Goal: Navigation & Orientation: Find specific page/section

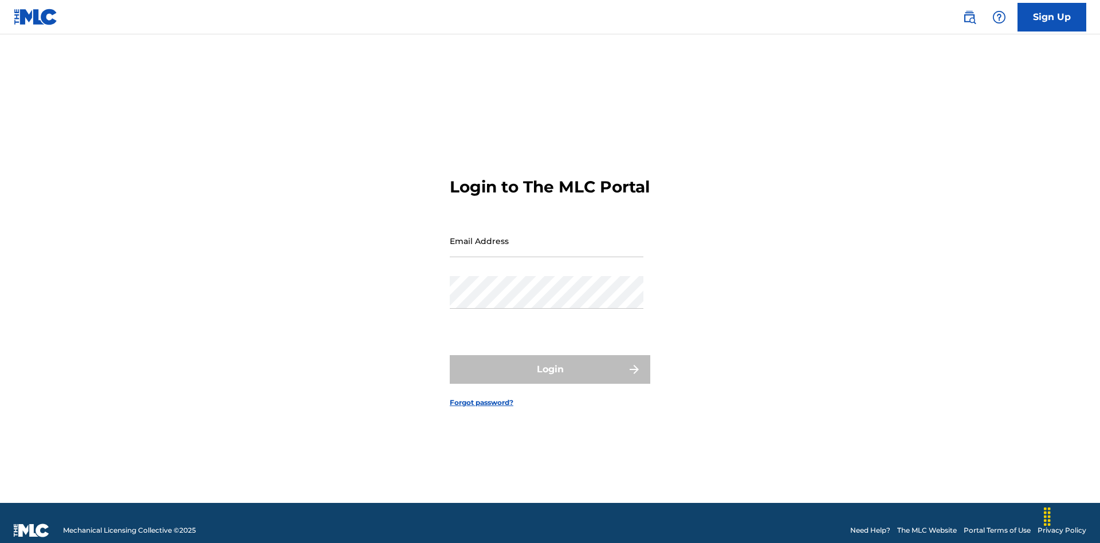
scroll to position [15, 0]
click at [547, 236] on input "Email Address" at bounding box center [547, 241] width 194 height 33
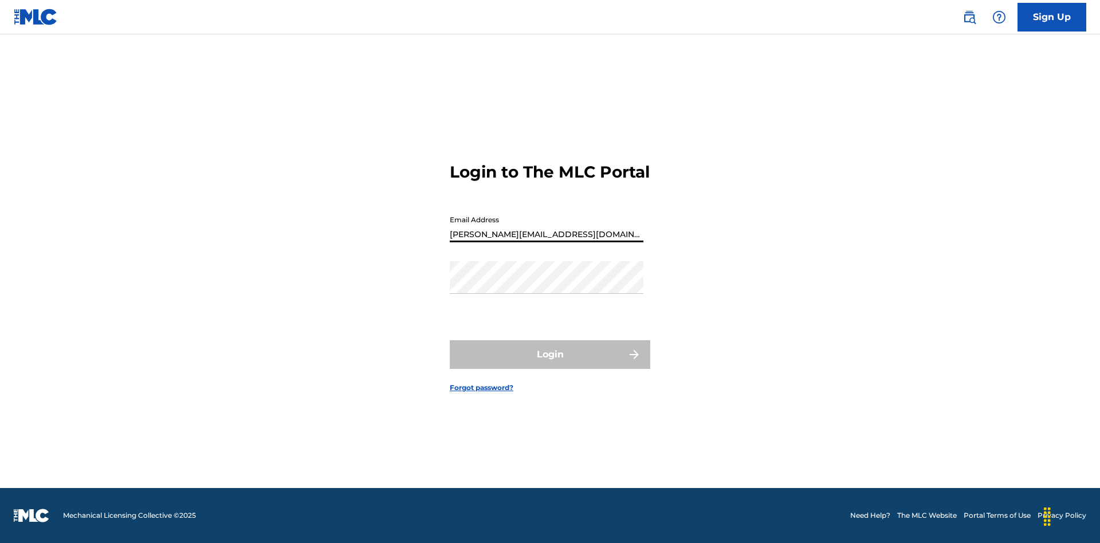
type input "[PERSON_NAME][EMAIL_ADDRESS][DOMAIN_NAME]"
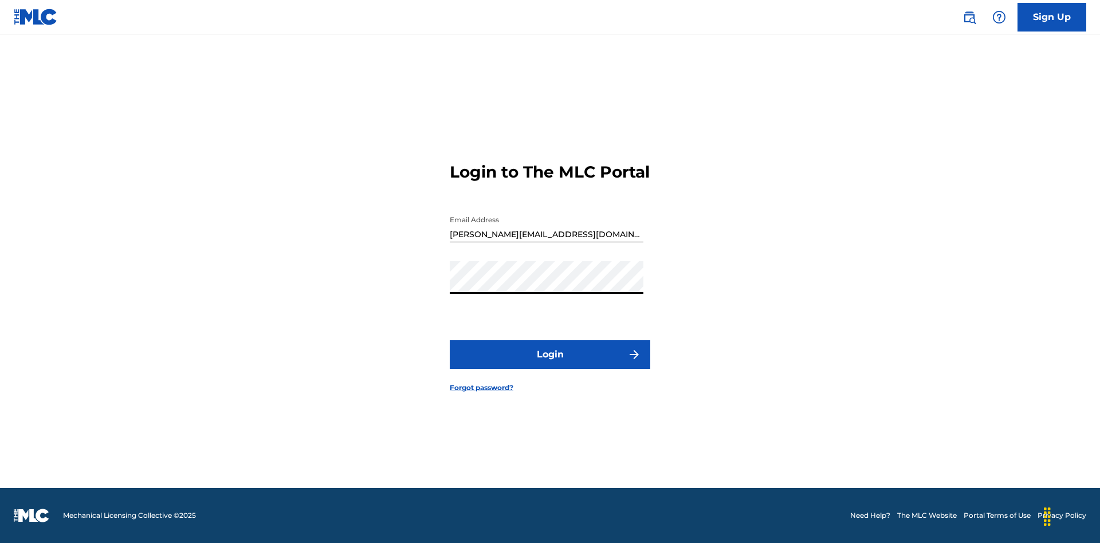
click at [550, 364] on button "Login" at bounding box center [550, 354] width 201 height 29
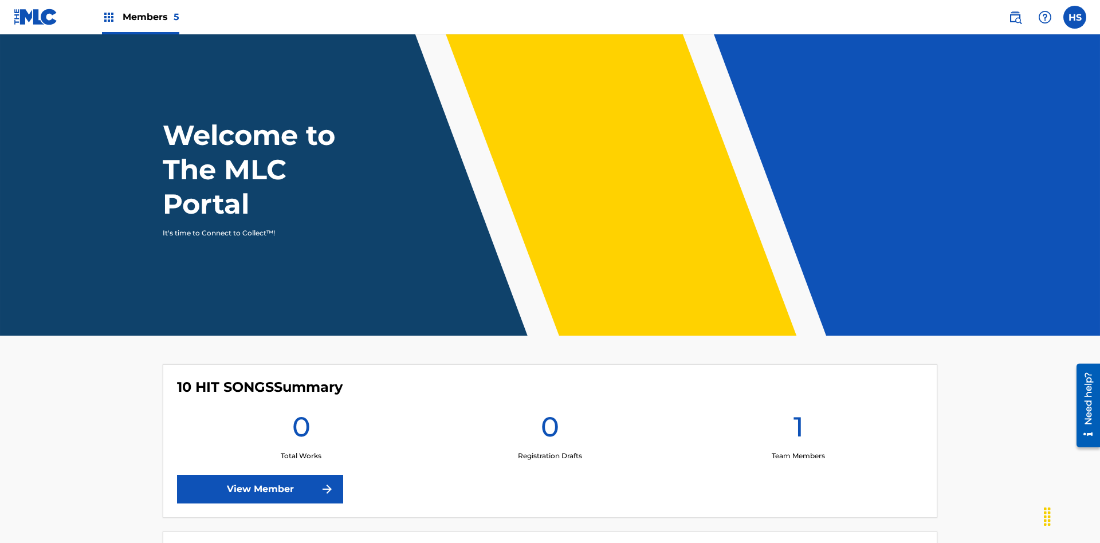
click at [140, 17] on span "Members 5" at bounding box center [151, 16] width 57 height 13
